Goal: Transaction & Acquisition: Purchase product/service

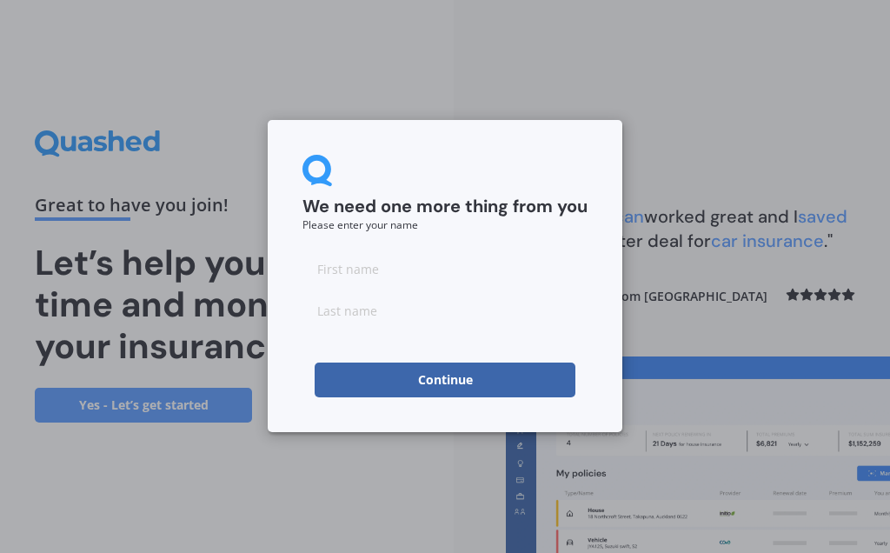
click at [388, 279] on input at bounding box center [444, 268] width 285 height 35
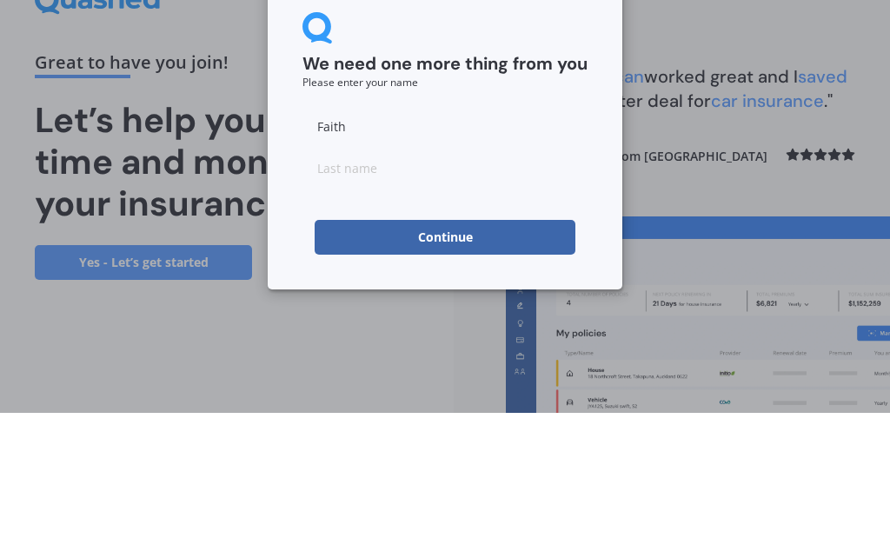
type input "Faith"
click at [383, 295] on input at bounding box center [444, 312] width 285 height 35
type input "[PERSON_NAME]"
click at [470, 384] on button "Continue" at bounding box center [445, 382] width 261 height 35
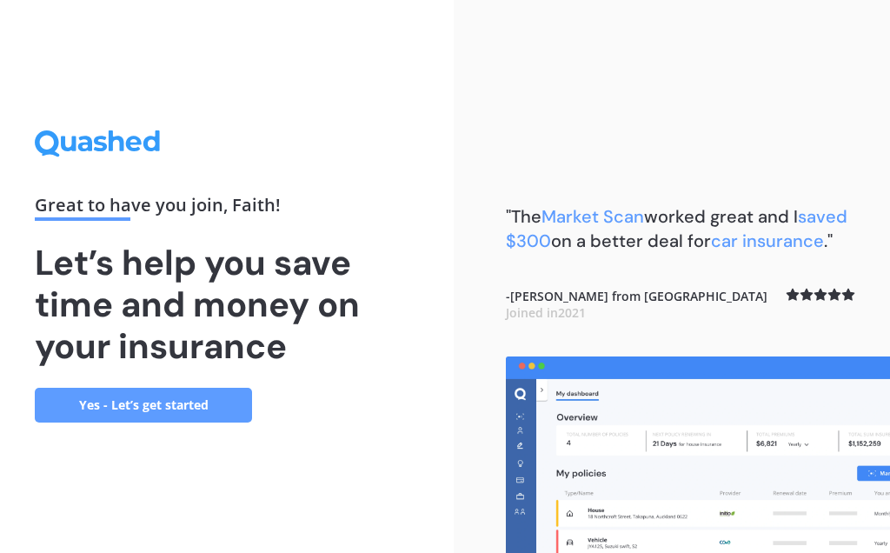
click at [171, 414] on link "Yes - Let’s get started" at bounding box center [143, 405] width 217 height 35
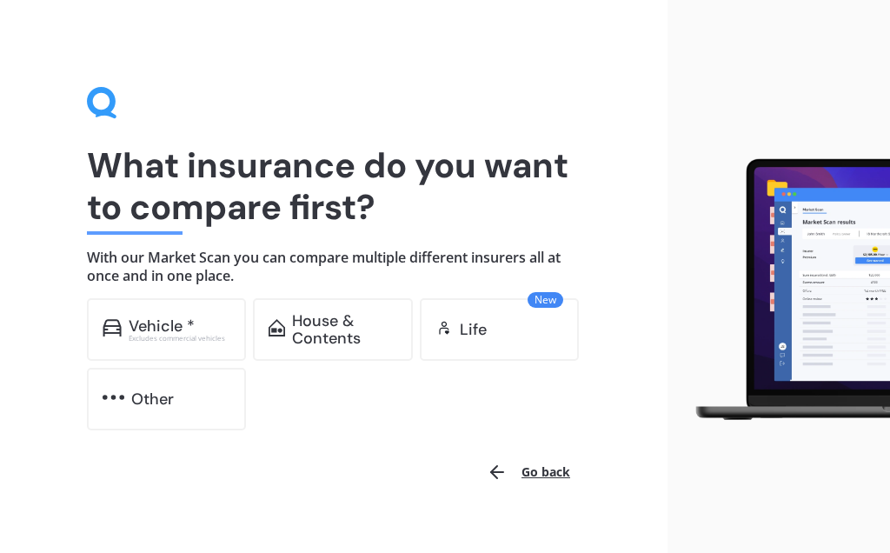
click at [349, 335] on div "House & Contents" at bounding box center [344, 329] width 105 height 35
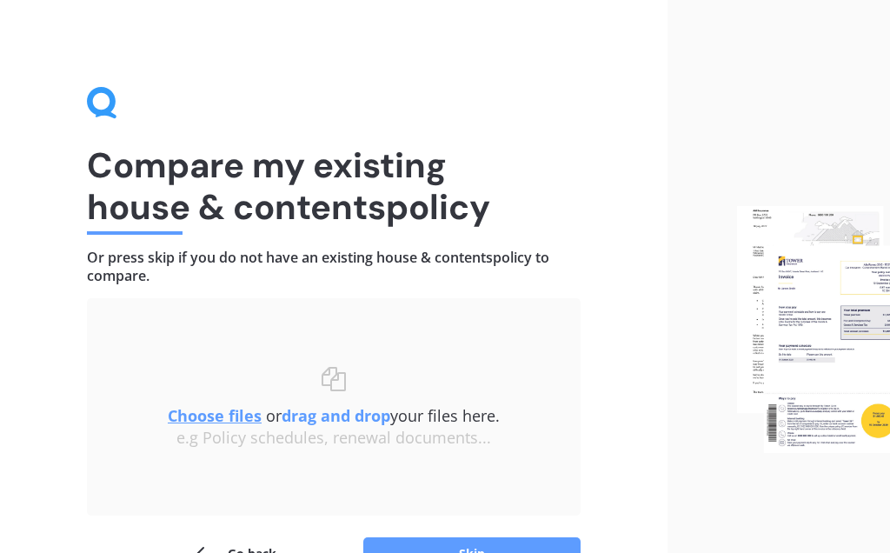
click at [488, 552] on button "Skip" at bounding box center [471, 553] width 217 height 33
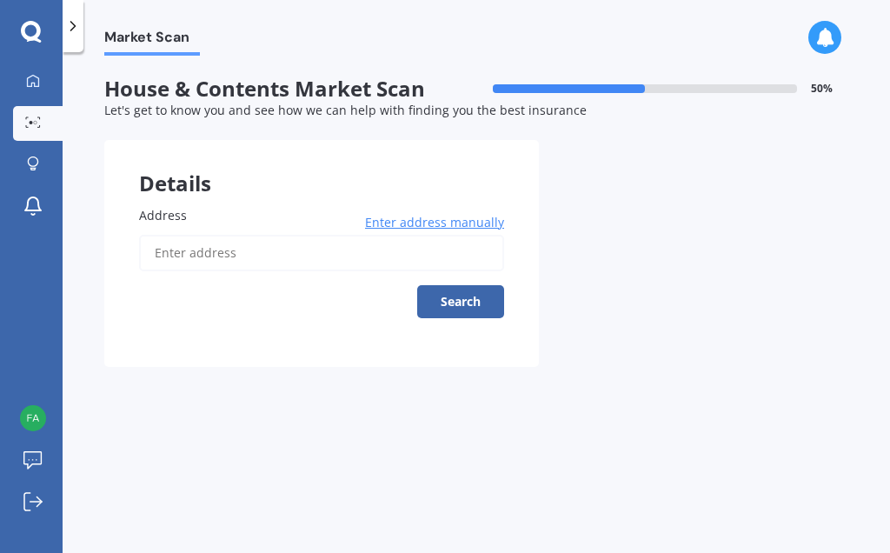
click at [218, 252] on input "Address" at bounding box center [321, 253] width 365 height 36
type input "[STREET_ADDRESS]"
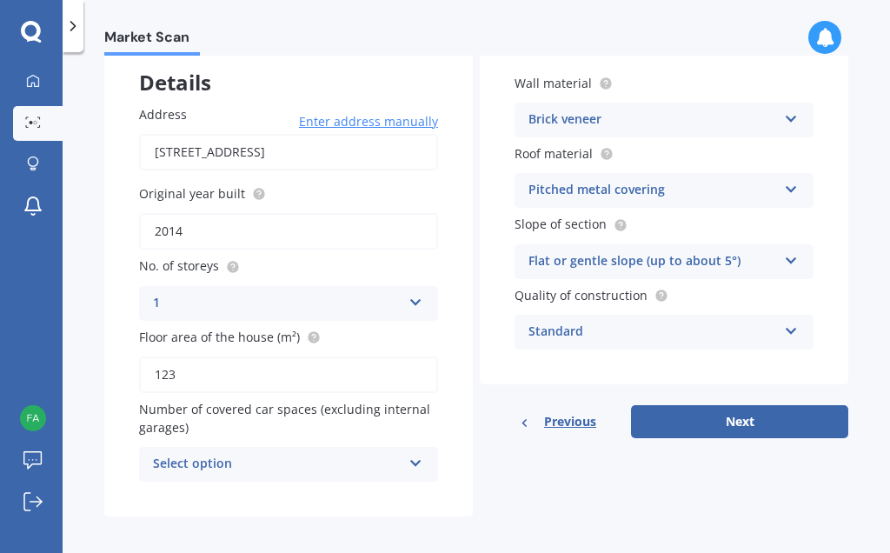
scroll to position [100, 0]
click at [415, 458] on icon at bounding box center [415, 460] width 15 height 12
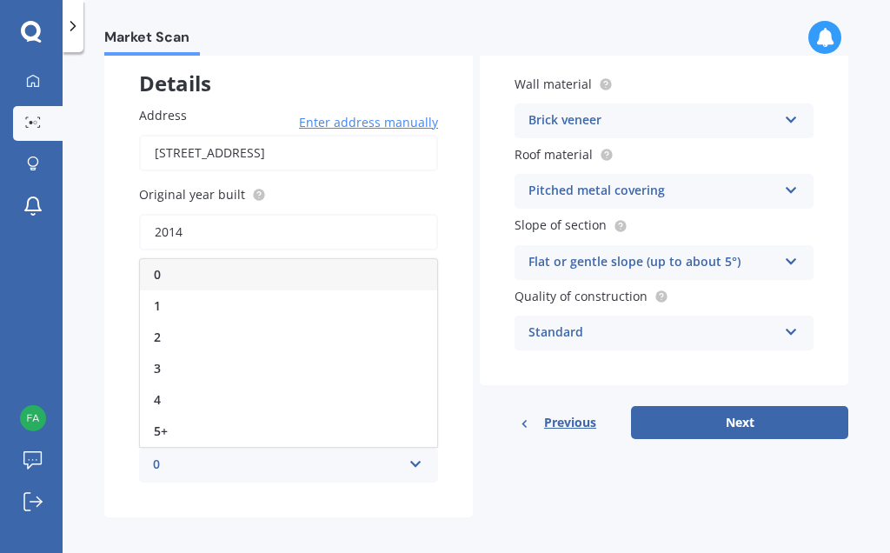
click at [194, 301] on div "1" at bounding box center [288, 305] width 297 height 31
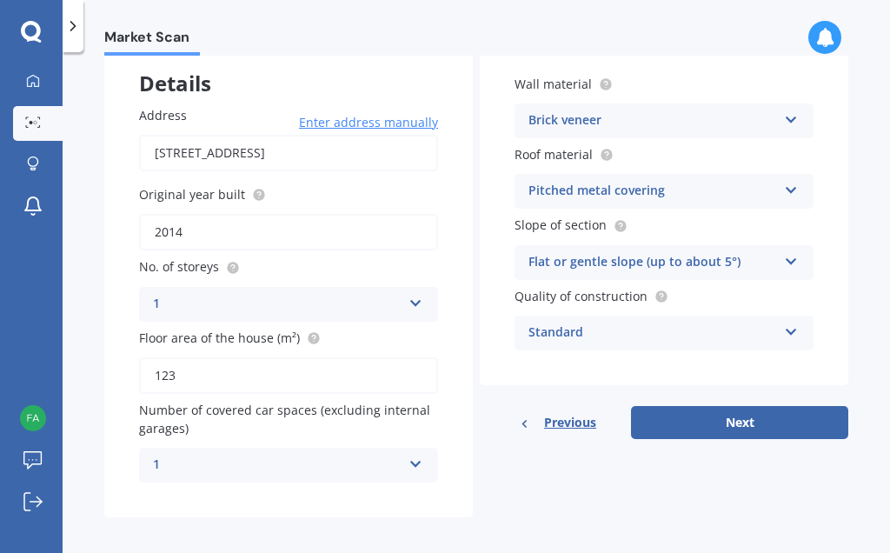
click at [752, 418] on button "Next" at bounding box center [739, 422] width 217 height 33
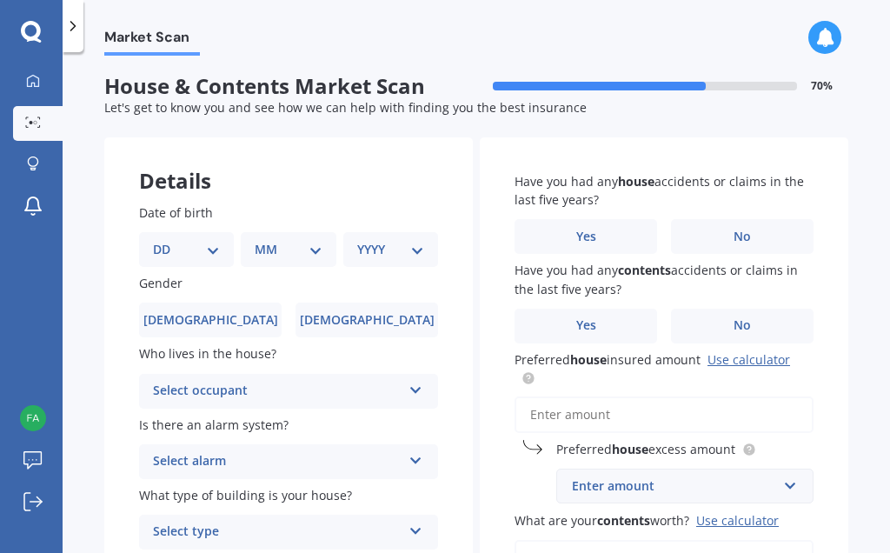
scroll to position [0, 0]
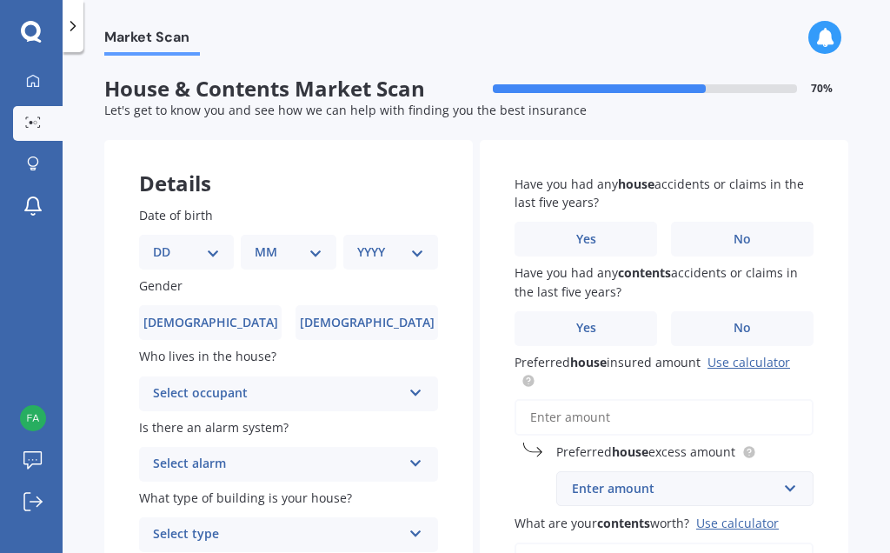
click at [215, 247] on select "DD 01 02 03 04 05 06 07 08 09 10 11 12 13 14 15 16 17 18 19 20 21 22 23 24 25 2…" at bounding box center [186, 251] width 67 height 19
select select "17"
click at [321, 255] on select "MM 01 02 03 04 05 06 07 08 09 10 11 12" at bounding box center [292, 251] width 60 height 19
select select "02"
click at [414, 253] on select "YYYY 2009 2008 2007 2006 2005 2004 2003 2002 2001 2000 1999 1998 1997 1996 1995…" at bounding box center [387, 251] width 60 height 19
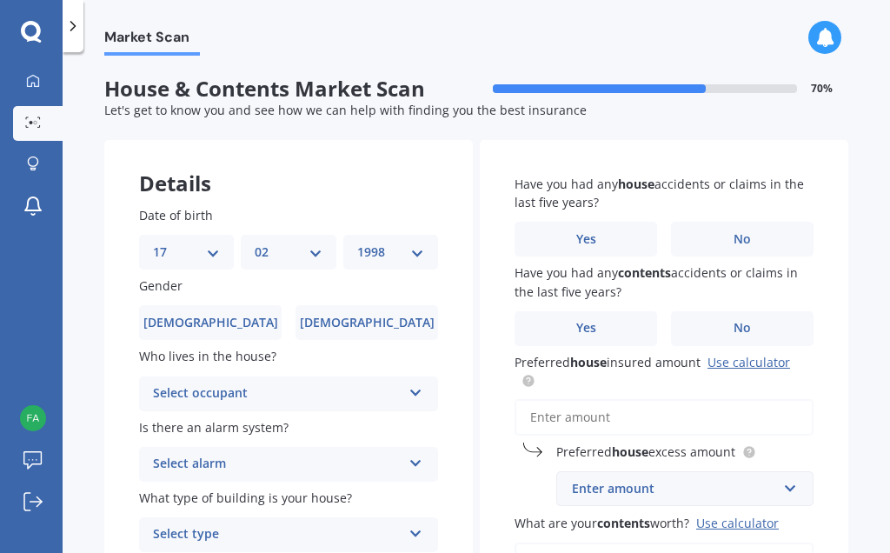
click at [480, 491] on div "Have you had any house accidents or claims in the last five years? Yes No Have …" at bounding box center [664, 412] width 368 height 544
click at [420, 255] on select "YYYY 2009 2008 2007 2006 2005 2004 2003 2002 2001 2000 1999 1998 1997 1996 1995…" at bounding box center [390, 251] width 67 height 19
click at [423, 250] on select "YYYY 2009 2008 2007 2006 2005 2004 2003 2002 2001 2000 1999 1998 1997 1996 1995…" at bounding box center [390, 251] width 67 height 19
select select "1958"
click at [386, 320] on span "[DEMOGRAPHIC_DATA]" at bounding box center [367, 322] width 135 height 15
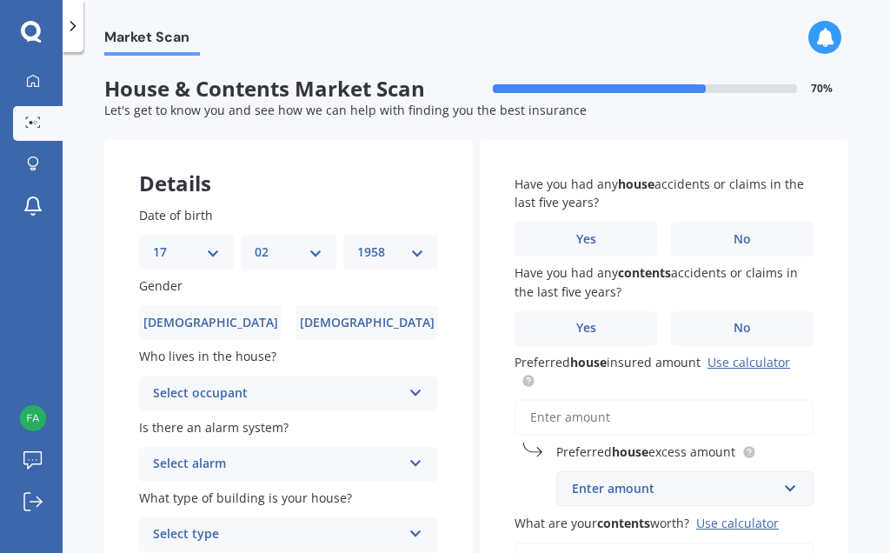
click at [0, 0] on input "[DEMOGRAPHIC_DATA]" at bounding box center [0, 0] width 0 height 0
click at [417, 390] on icon at bounding box center [415, 389] width 15 height 12
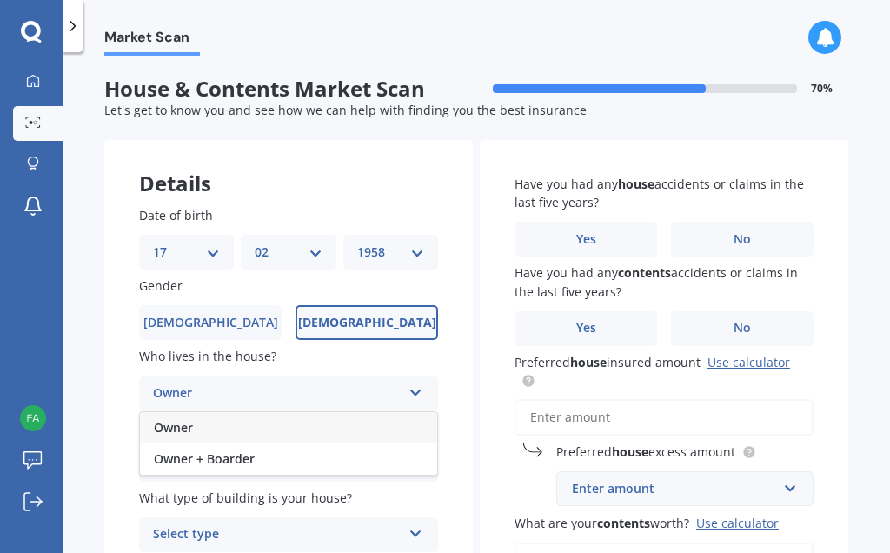
click at [195, 419] on div "Owner" at bounding box center [288, 427] width 297 height 31
click at [419, 454] on icon at bounding box center [415, 460] width 15 height 12
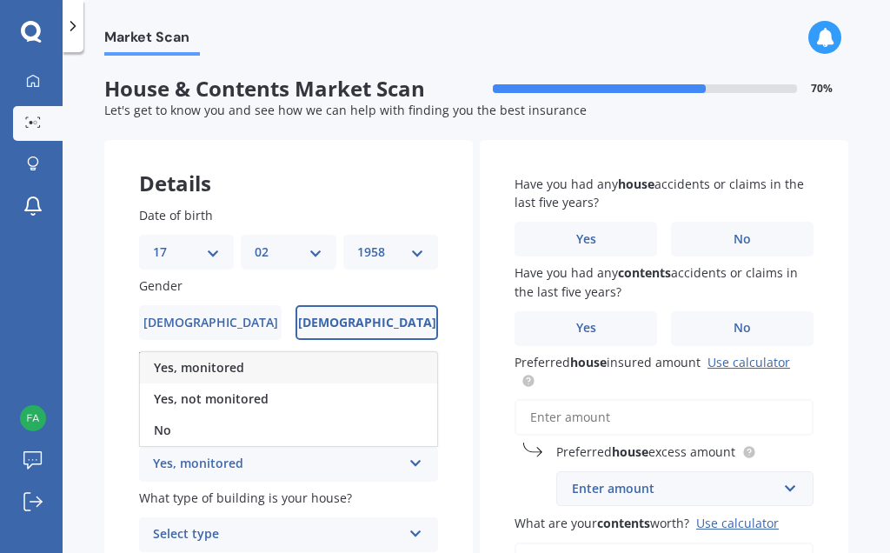
click at [176, 427] on div "No" at bounding box center [288, 429] width 297 height 31
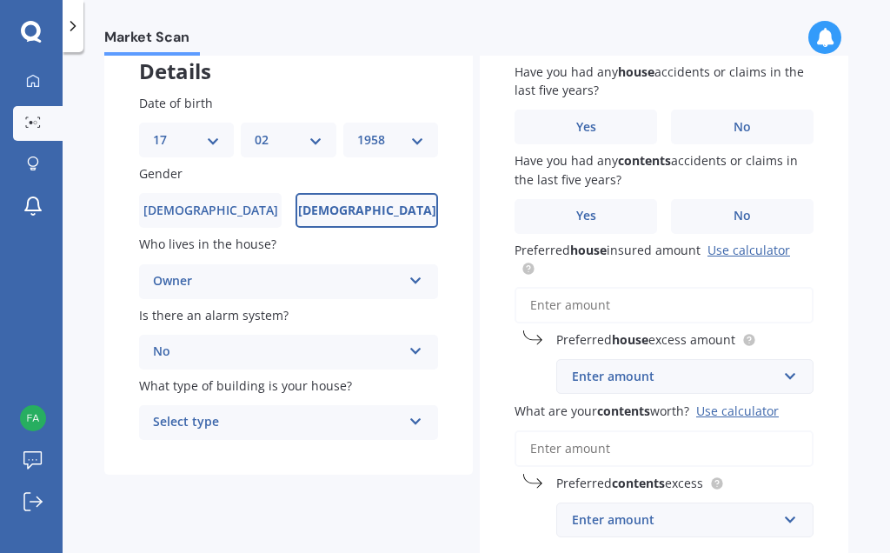
scroll to position [119, 0]
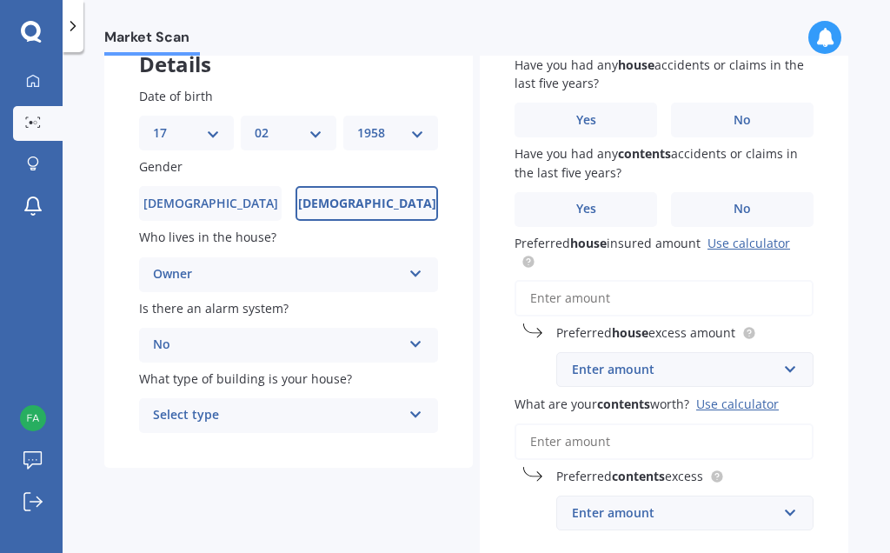
click at [419, 407] on icon at bounding box center [415, 411] width 15 height 12
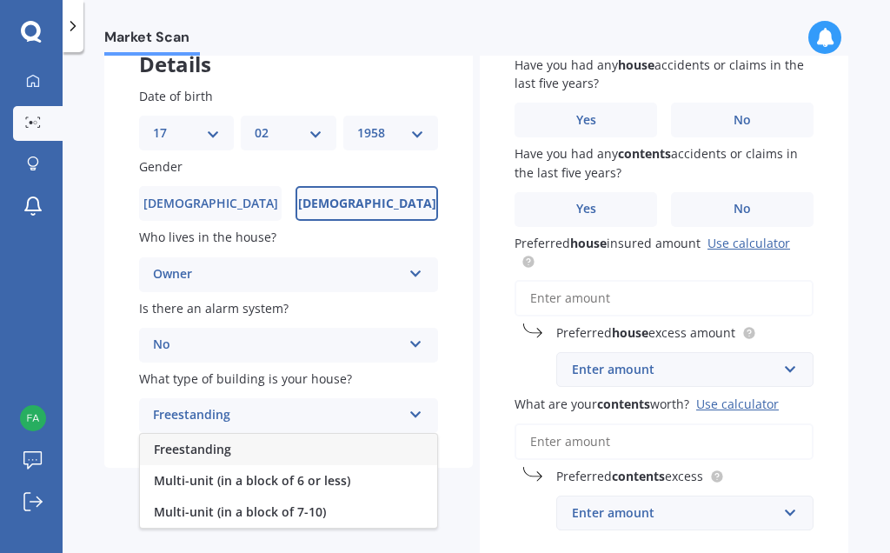
click at [211, 446] on span "Freestanding" at bounding box center [192, 449] width 77 height 17
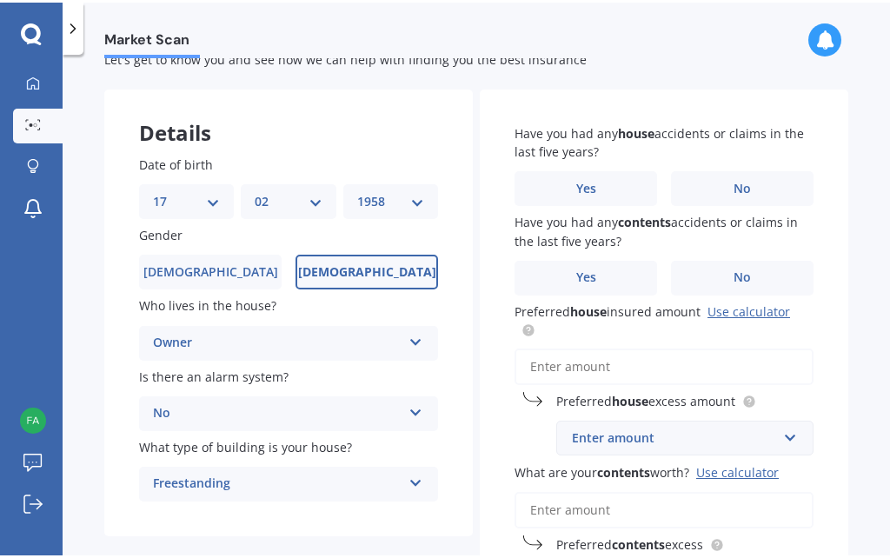
scroll to position [49, 0]
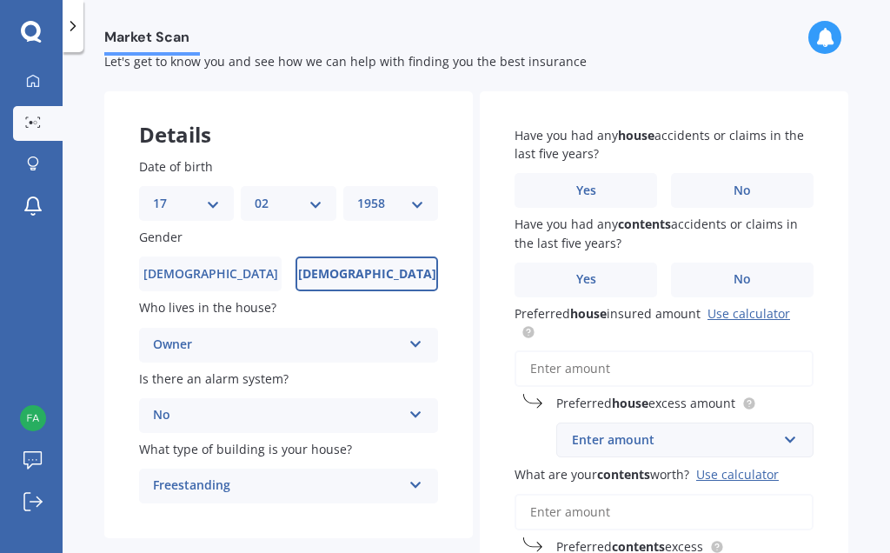
click at [756, 187] on label "No" at bounding box center [742, 190] width 142 height 35
click at [0, 0] on input "No" at bounding box center [0, 0] width 0 height 0
click at [746, 272] on span "No" at bounding box center [741, 279] width 17 height 15
click at [0, 0] on input "No" at bounding box center [0, 0] width 0 height 0
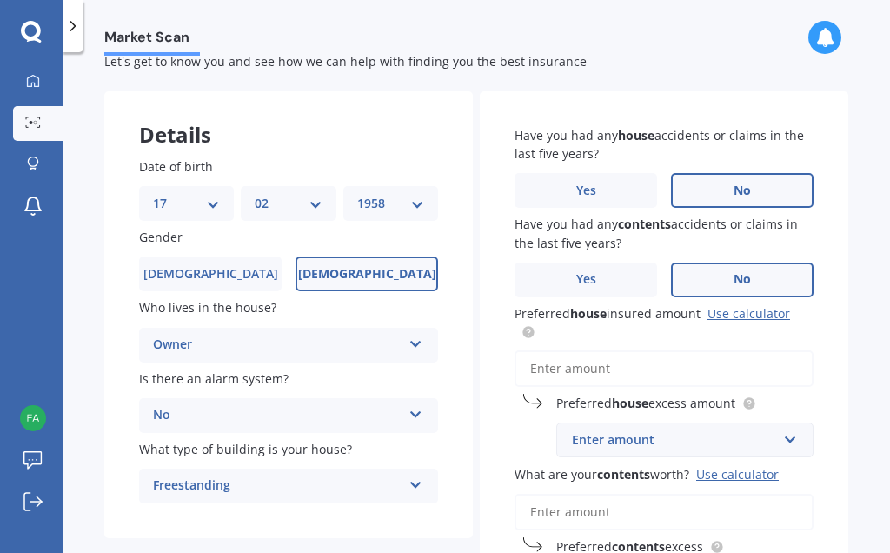
click at [653, 360] on input "Preferred house insured amount Use calculator" at bounding box center [663, 368] width 299 height 36
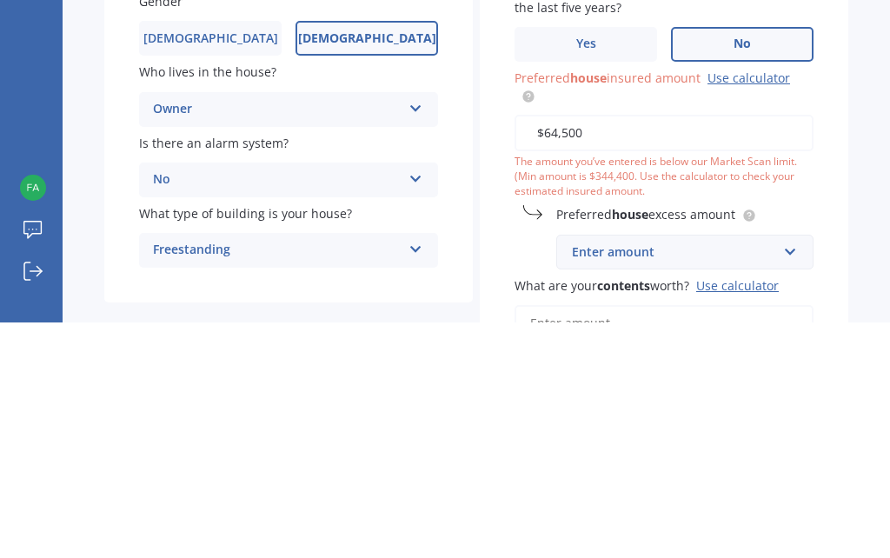
type input "$645,000"
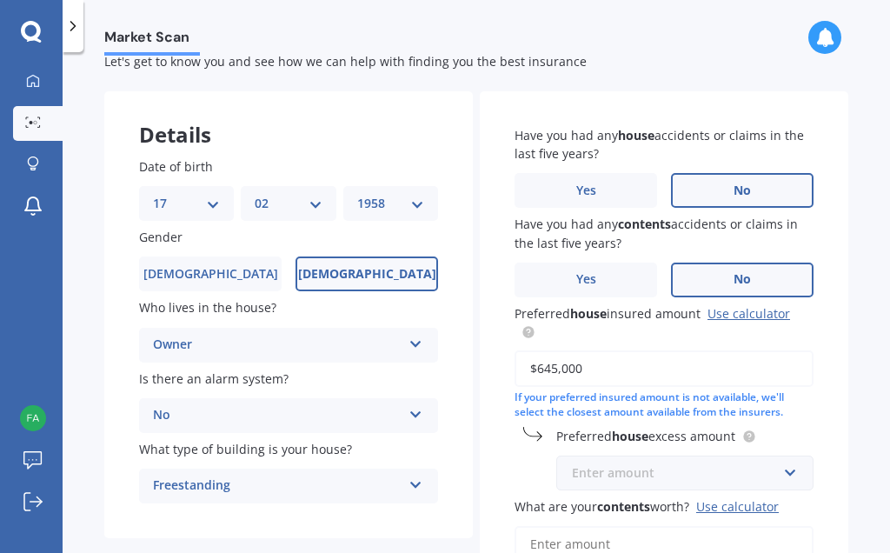
click at [796, 459] on input "text" at bounding box center [679, 472] width 242 height 33
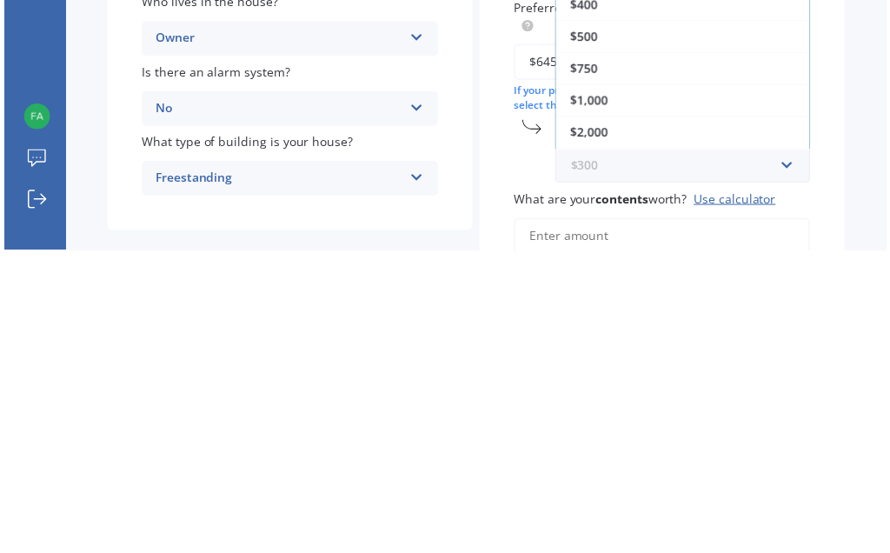
scroll to position [27, 0]
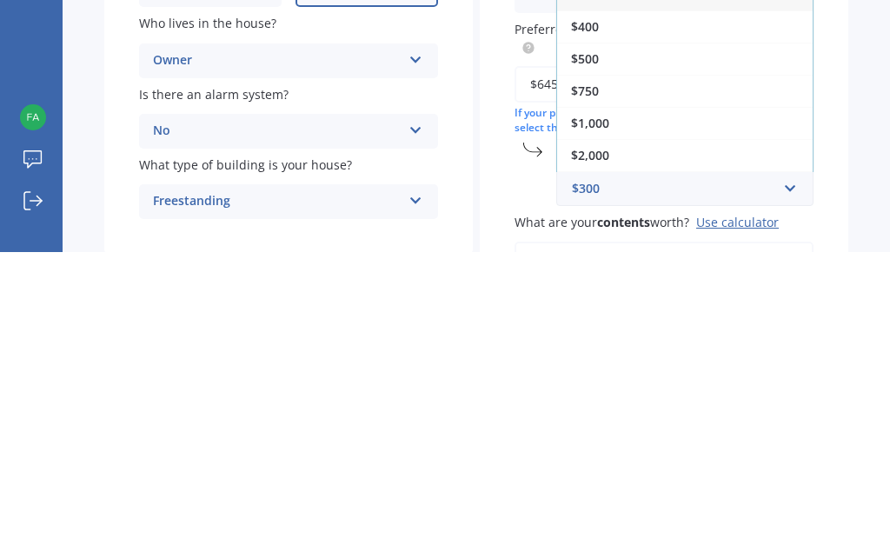
click at [625, 348] on div "$500" at bounding box center [684, 364] width 255 height 32
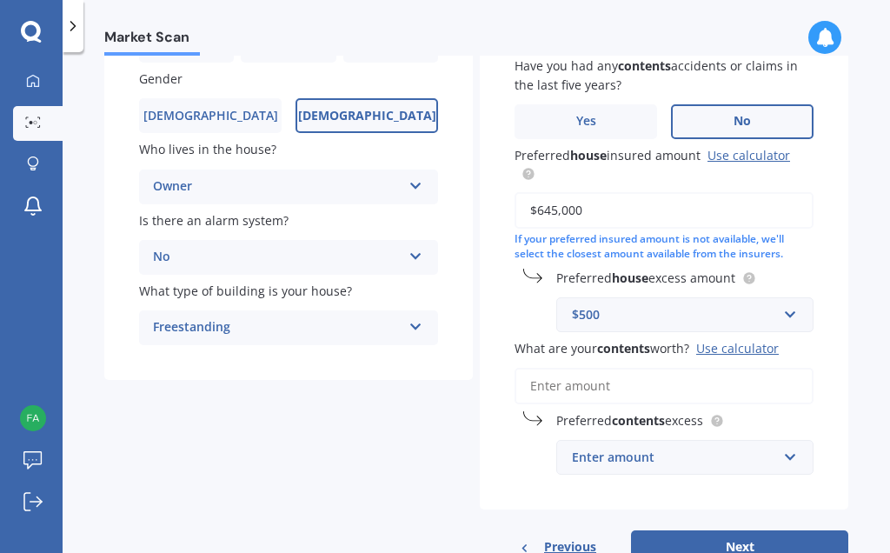
scroll to position [207, 0]
click at [647, 374] on input "What are your contents worth? Use calculator" at bounding box center [663, 386] width 299 height 36
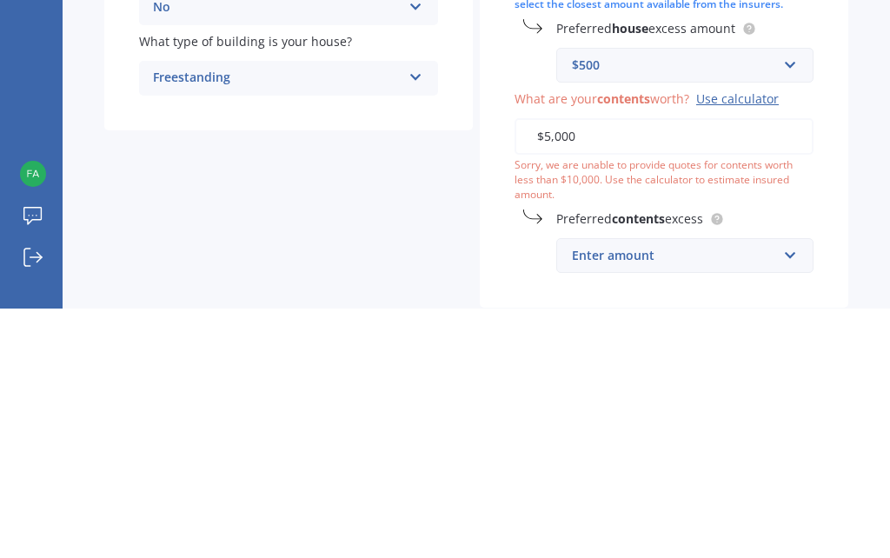
type input "$50,000"
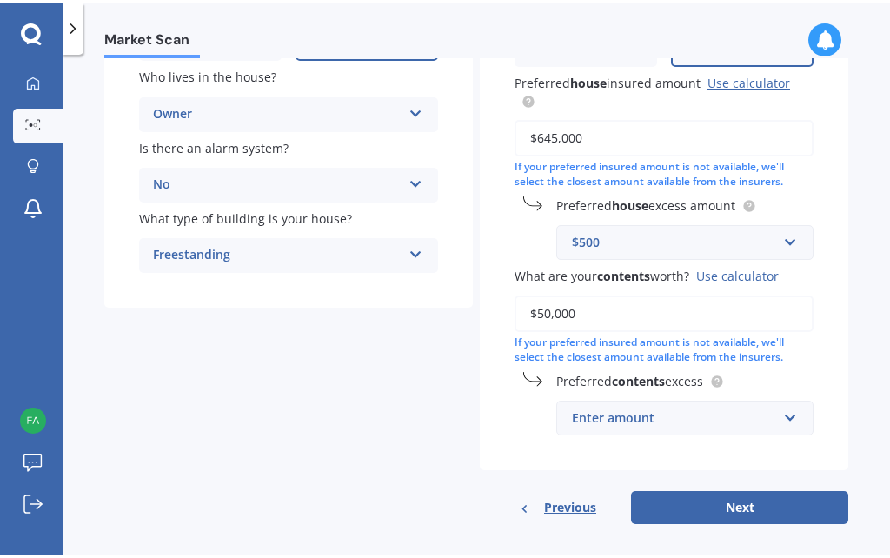
scroll to position [280, 0]
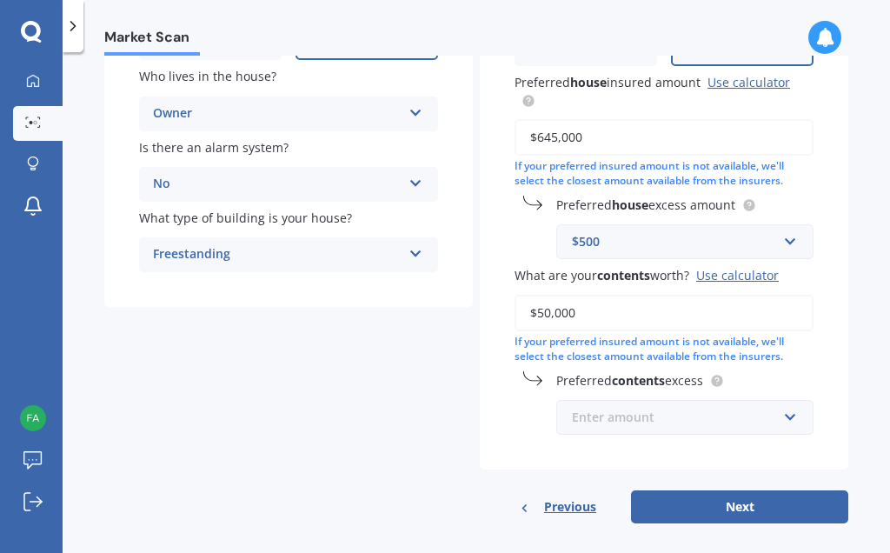
click at [798, 405] on input "text" at bounding box center [679, 417] width 242 height 33
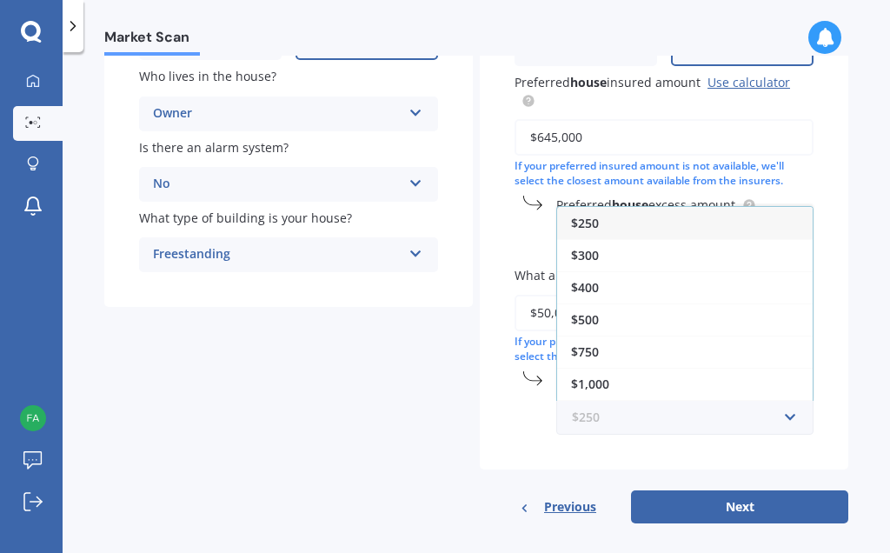
scroll to position [275, 0]
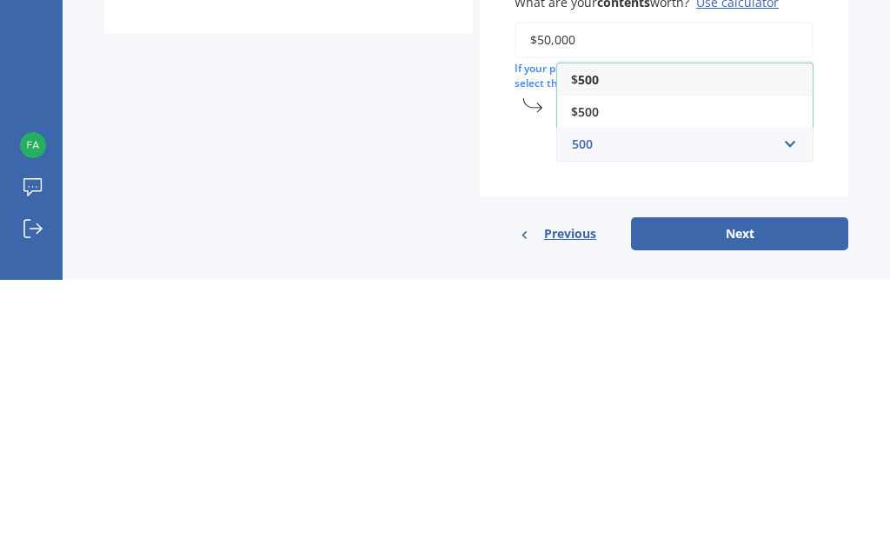
type input "500"
click at [594, 381] on span "$500" at bounding box center [585, 389] width 28 height 17
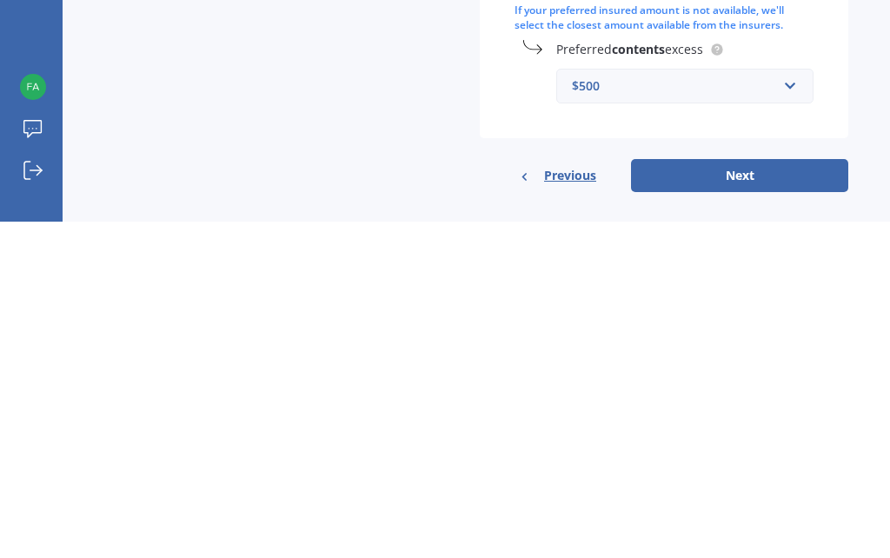
click at [870, 113] on div "Market Scan House & Contents Market Scan 70 % Let's get to know you and see how…" at bounding box center [476, 309] width 827 height 506
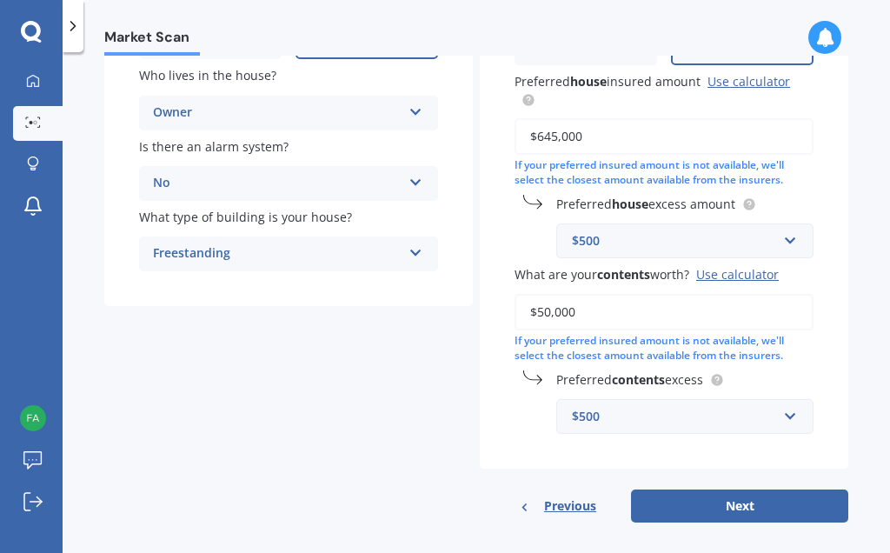
scroll to position [280, 0]
click at [748, 501] on button "Next" at bounding box center [739, 506] width 217 height 33
select select "17"
select select "02"
select select "1958"
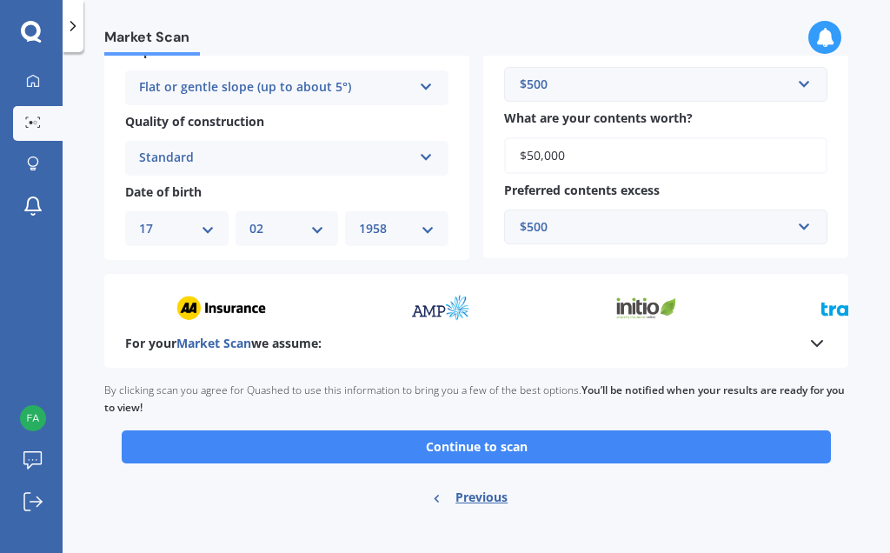
scroll to position [612, 0]
click at [434, 444] on button "Continue to scan" at bounding box center [476, 446] width 709 height 33
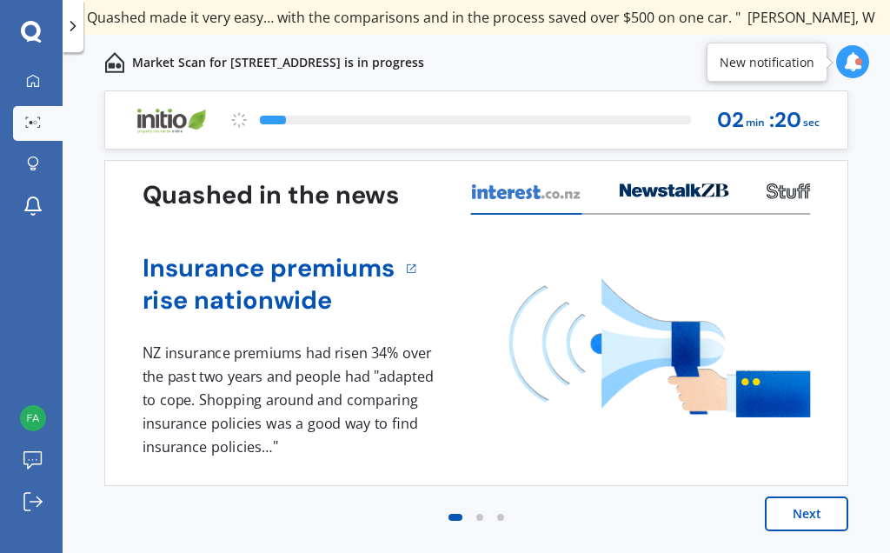
click at [797, 528] on button "Next" at bounding box center [806, 513] width 83 height 35
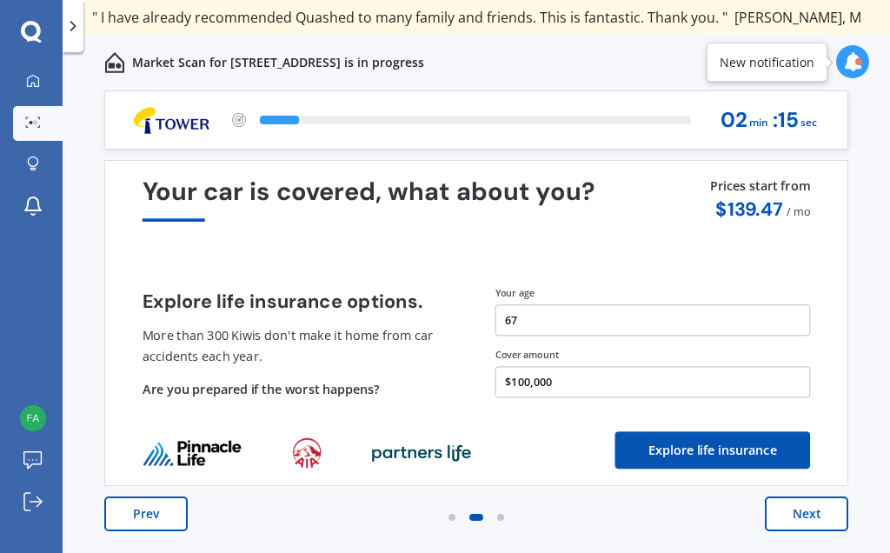
click at [795, 510] on button "Next" at bounding box center [806, 513] width 83 height 35
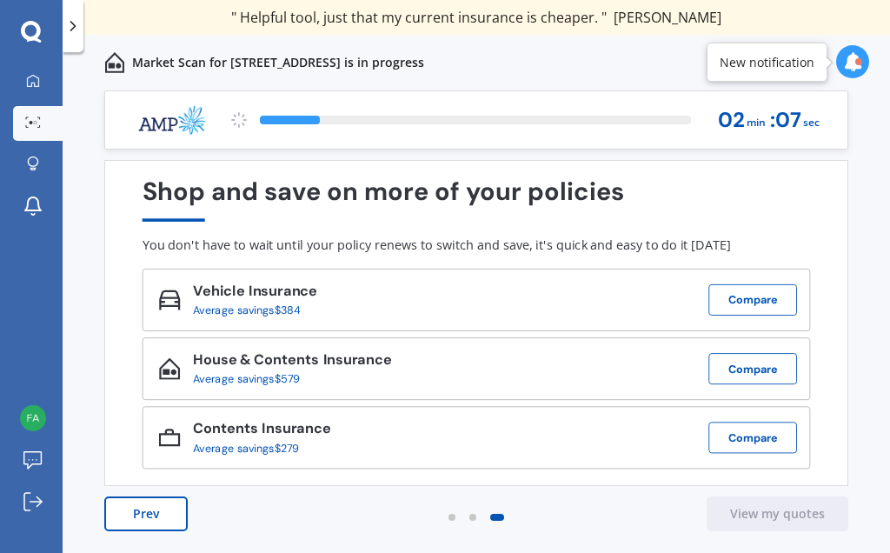
click at [725, 381] on button "Compare" at bounding box center [752, 368] width 89 height 31
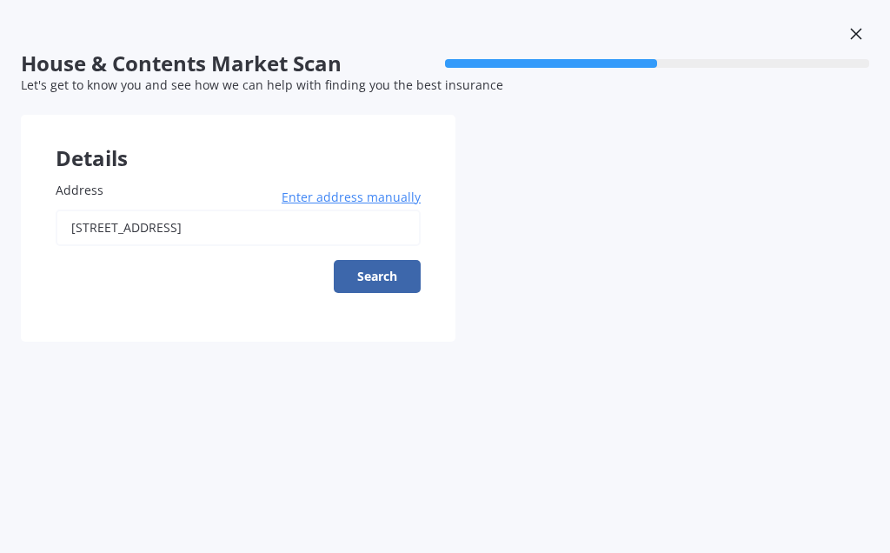
click at [377, 272] on button "Search" at bounding box center [377, 276] width 87 height 33
type input "[STREET_ADDRESS]"
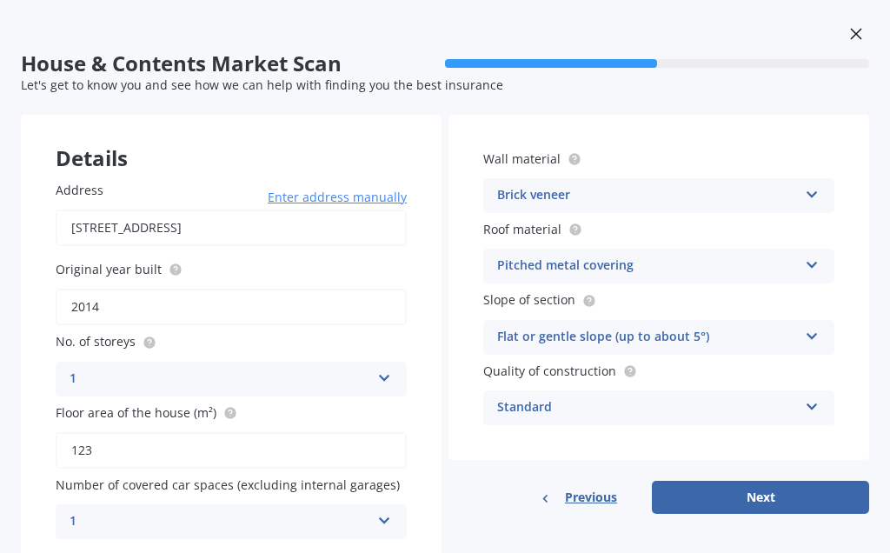
scroll to position [47, 0]
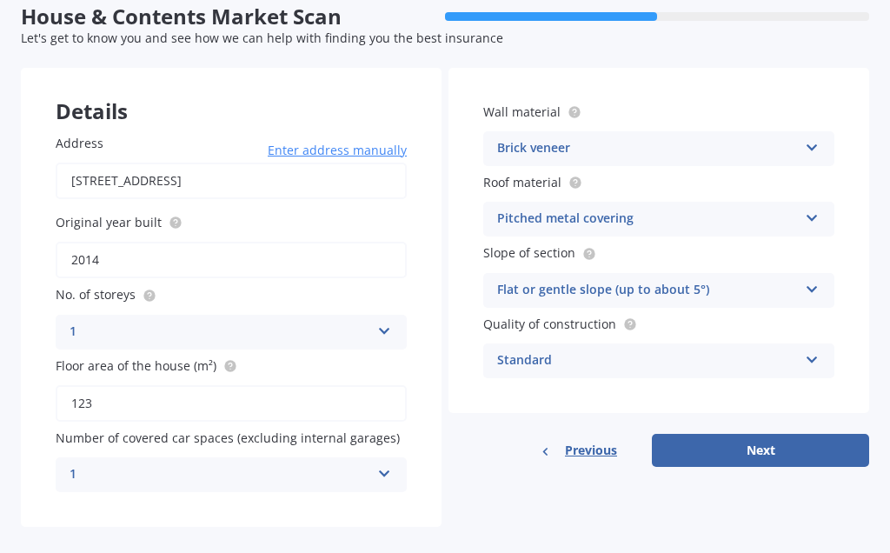
click at [771, 448] on button "Next" at bounding box center [760, 450] width 217 height 33
select select "17"
select select "02"
select select "1958"
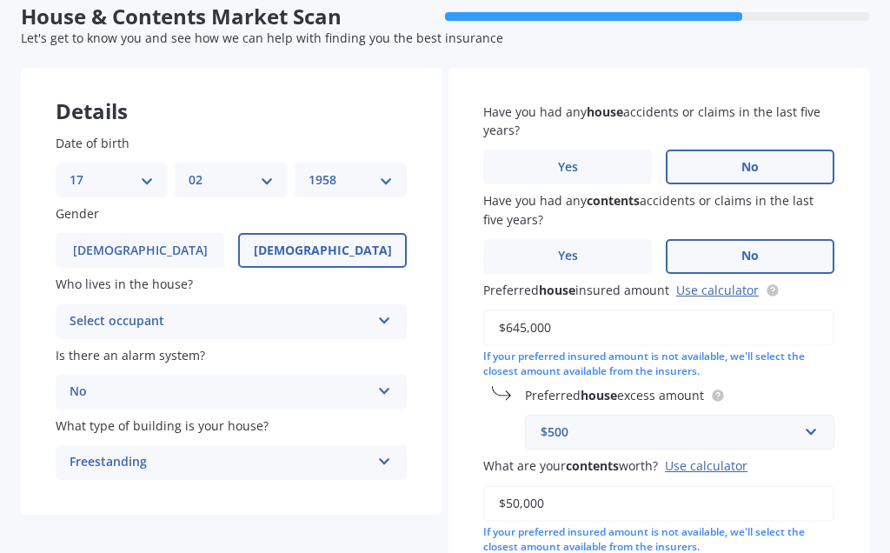
click at [780, 458] on label "What are your contents worth? Use calculator" at bounding box center [655, 465] width 344 height 18
click at [780, 485] on input "$50,000" at bounding box center [658, 503] width 351 height 36
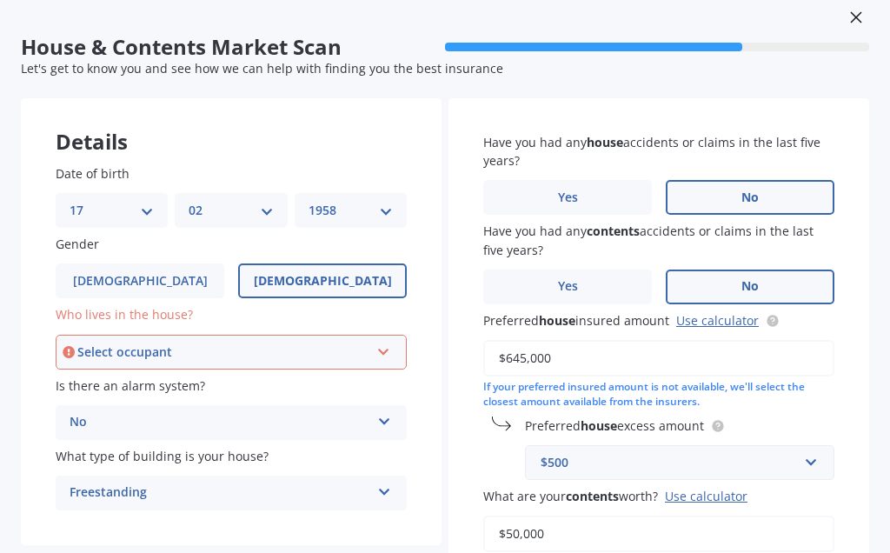
scroll to position [228, 0]
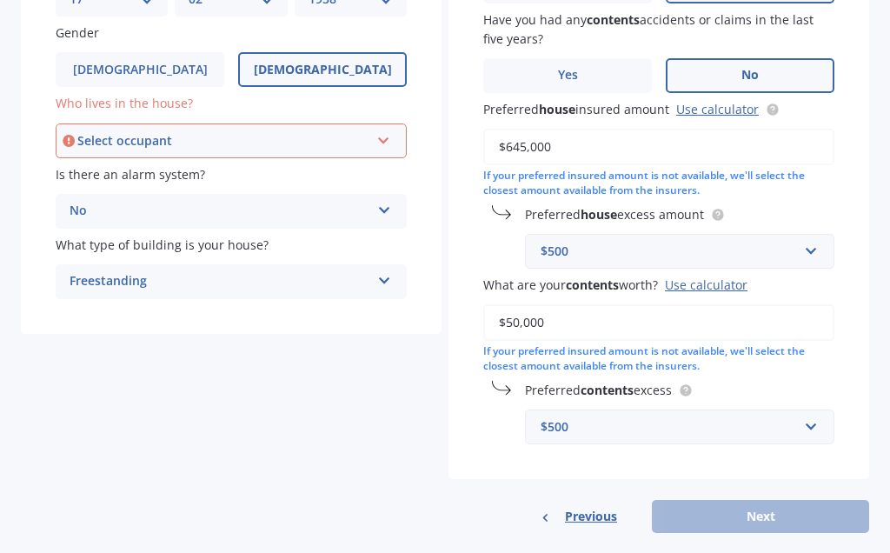
click at [123, 136] on div "Select occupant" at bounding box center [223, 140] width 292 height 19
click at [129, 150] on div "Owner" at bounding box center [223, 140] width 292 height 19
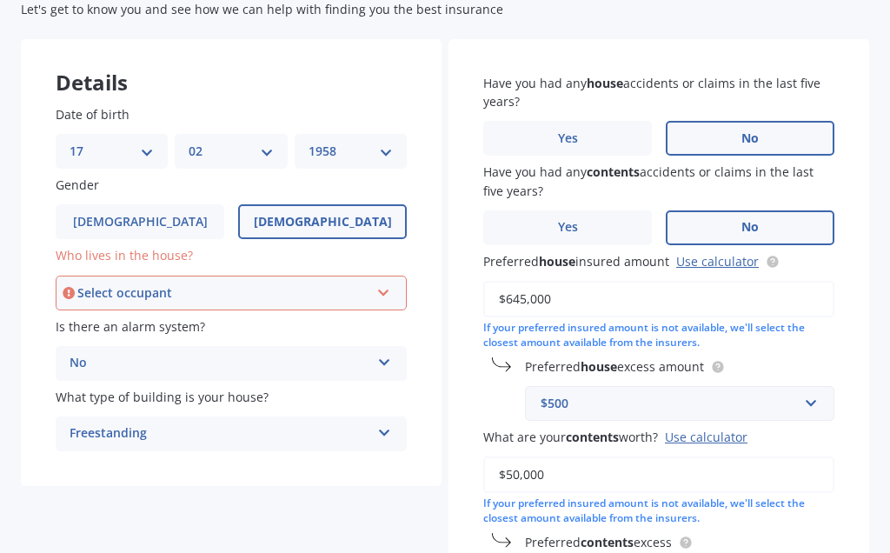
click at [388, 286] on icon at bounding box center [383, 289] width 15 height 12
click at [387, 292] on icon at bounding box center [383, 289] width 15 height 12
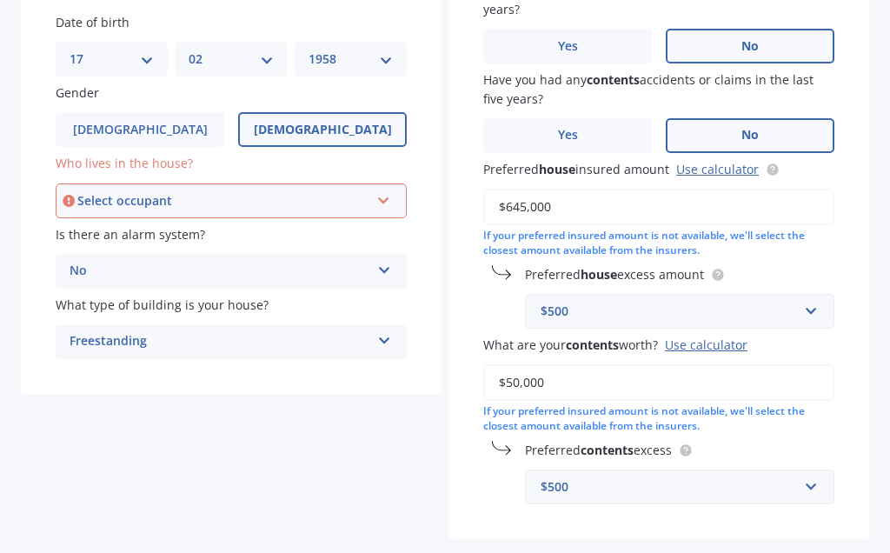
click at [388, 191] on icon at bounding box center [383, 197] width 15 height 12
click at [135, 237] on div "Owner" at bounding box center [231, 233] width 348 height 31
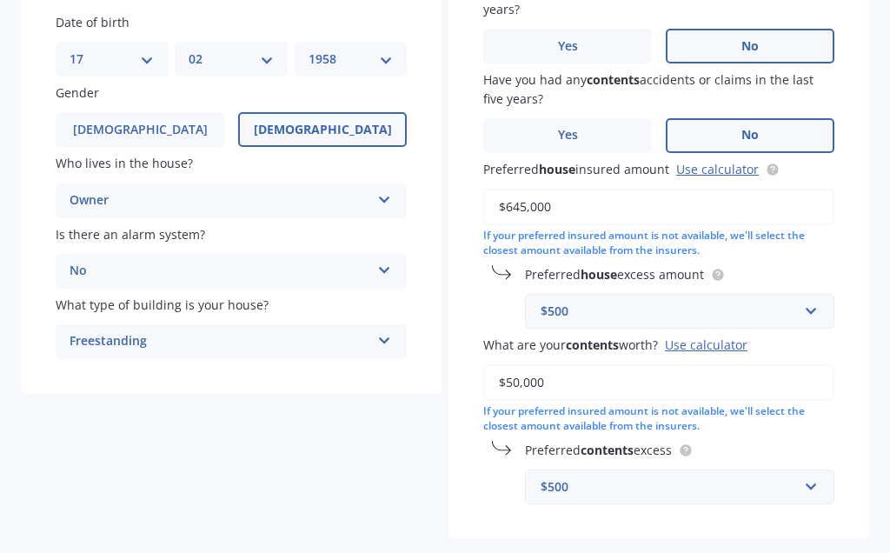
click at [119, 229] on span "Is there an alarm system?" at bounding box center [130, 234] width 149 height 17
select select "17"
select select "02"
select select "1958"
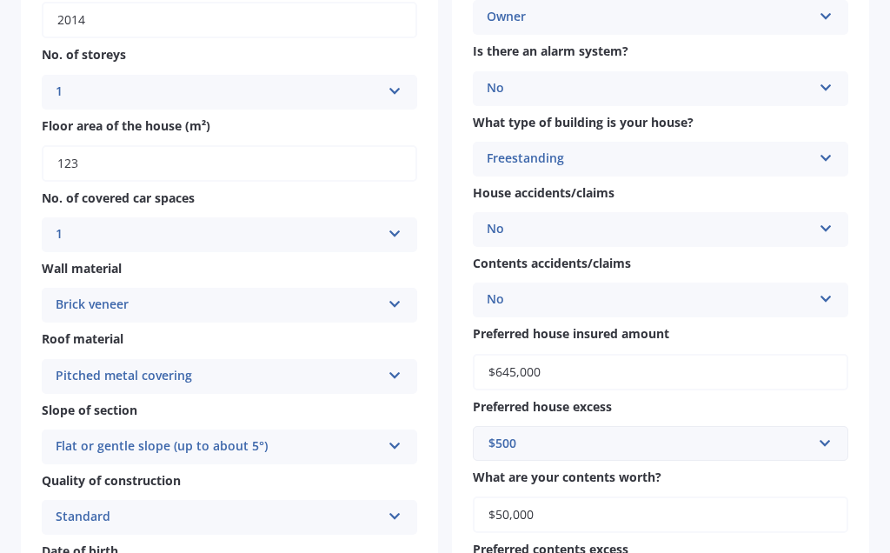
scroll to position [560, 0]
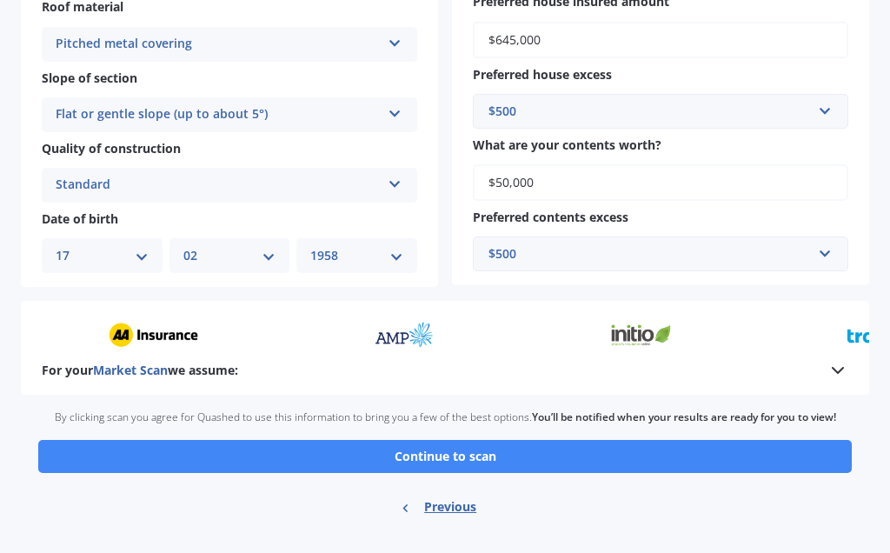
click at [467, 447] on button "Continue to scan" at bounding box center [444, 456] width 813 height 33
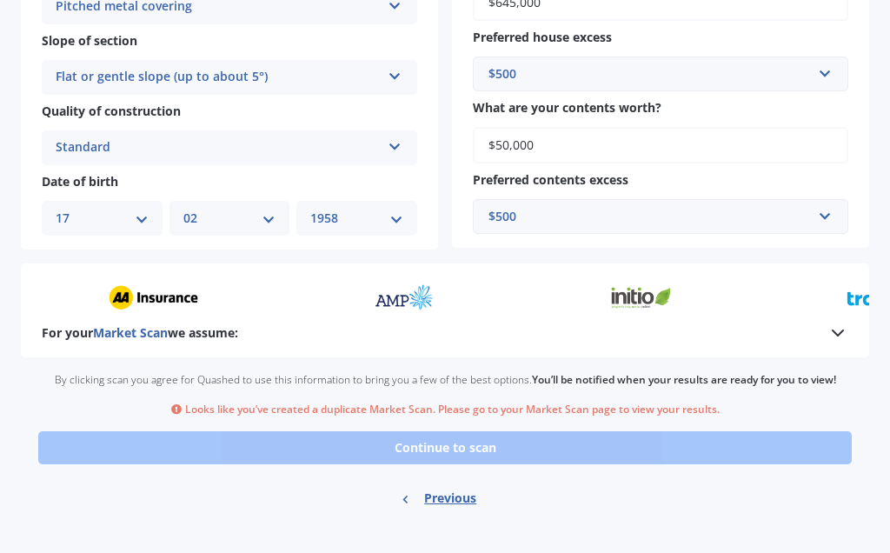
scroll to position [0, 0]
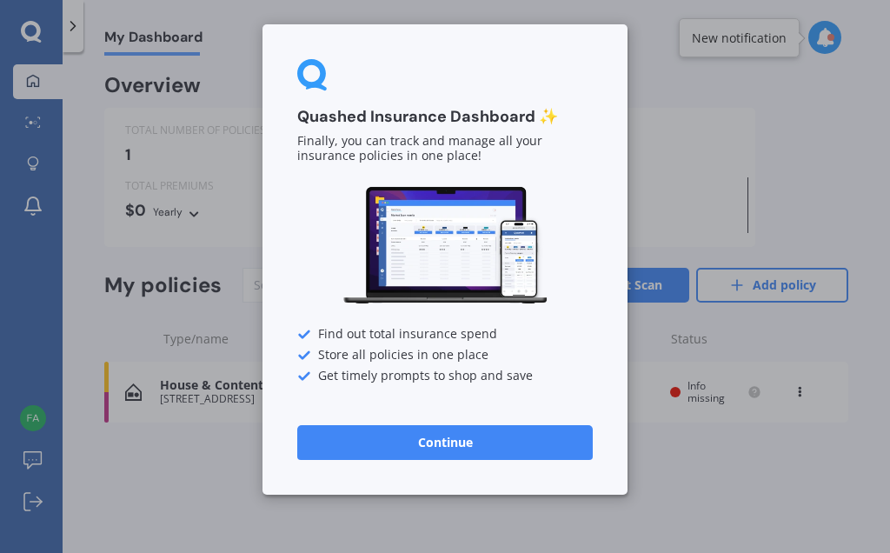
click at [750, 182] on div "Quashed Insurance Dashboard ✨ Finally, you can track and manage all your insura…" at bounding box center [445, 276] width 890 height 553
click at [454, 440] on button "Continue" at bounding box center [444, 442] width 295 height 35
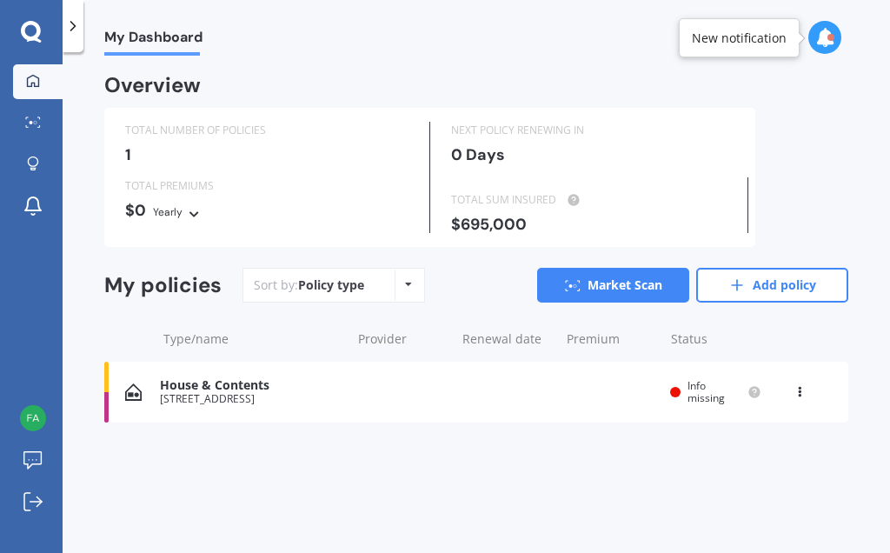
click at [694, 395] on span "Info missing" at bounding box center [705, 391] width 37 height 27
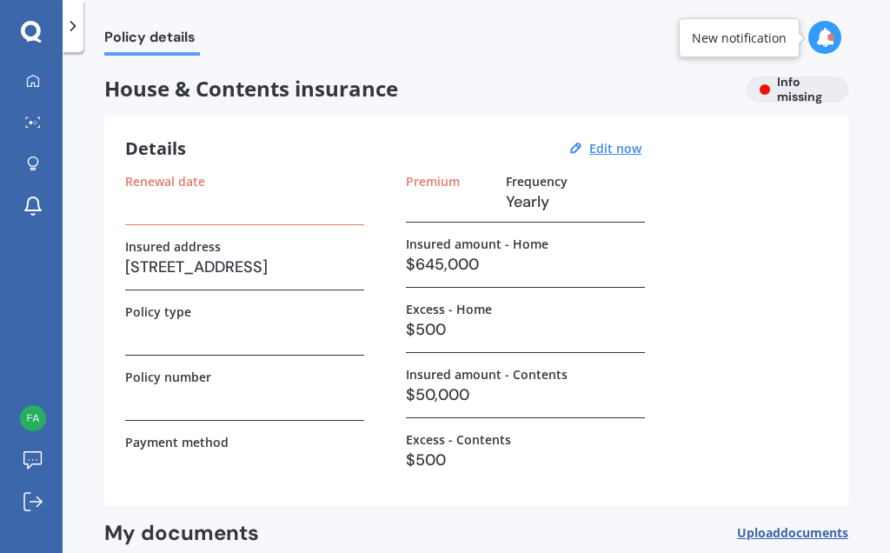
click at [238, 189] on h3 at bounding box center [244, 202] width 239 height 26
click at [219, 196] on h3 at bounding box center [244, 202] width 239 height 26
click at [202, 182] on label "Renewal date" at bounding box center [165, 181] width 80 height 15
click at [613, 147] on u "Edit now" at bounding box center [615, 148] width 52 height 17
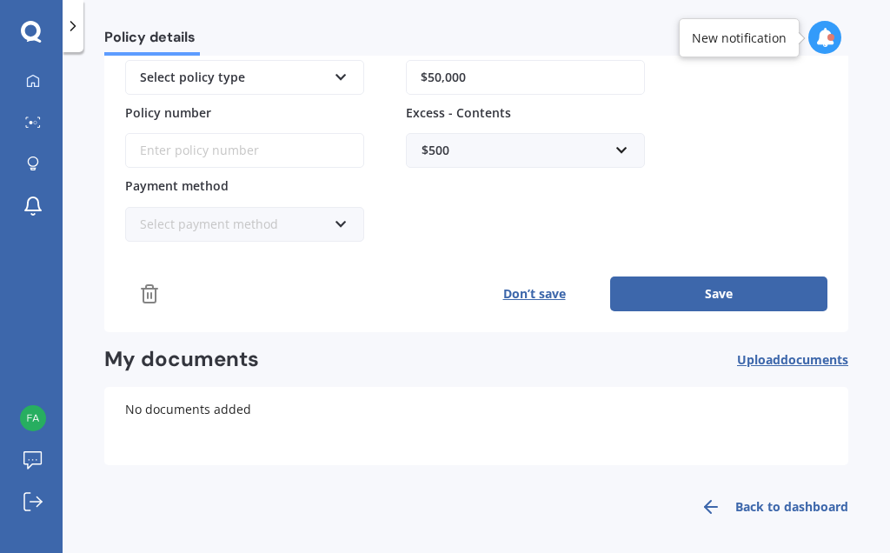
scroll to position [364, 0]
click at [815, 508] on link "Back to dashboard" at bounding box center [769, 508] width 158 height 42
